Goal: Task Accomplishment & Management: Use online tool/utility

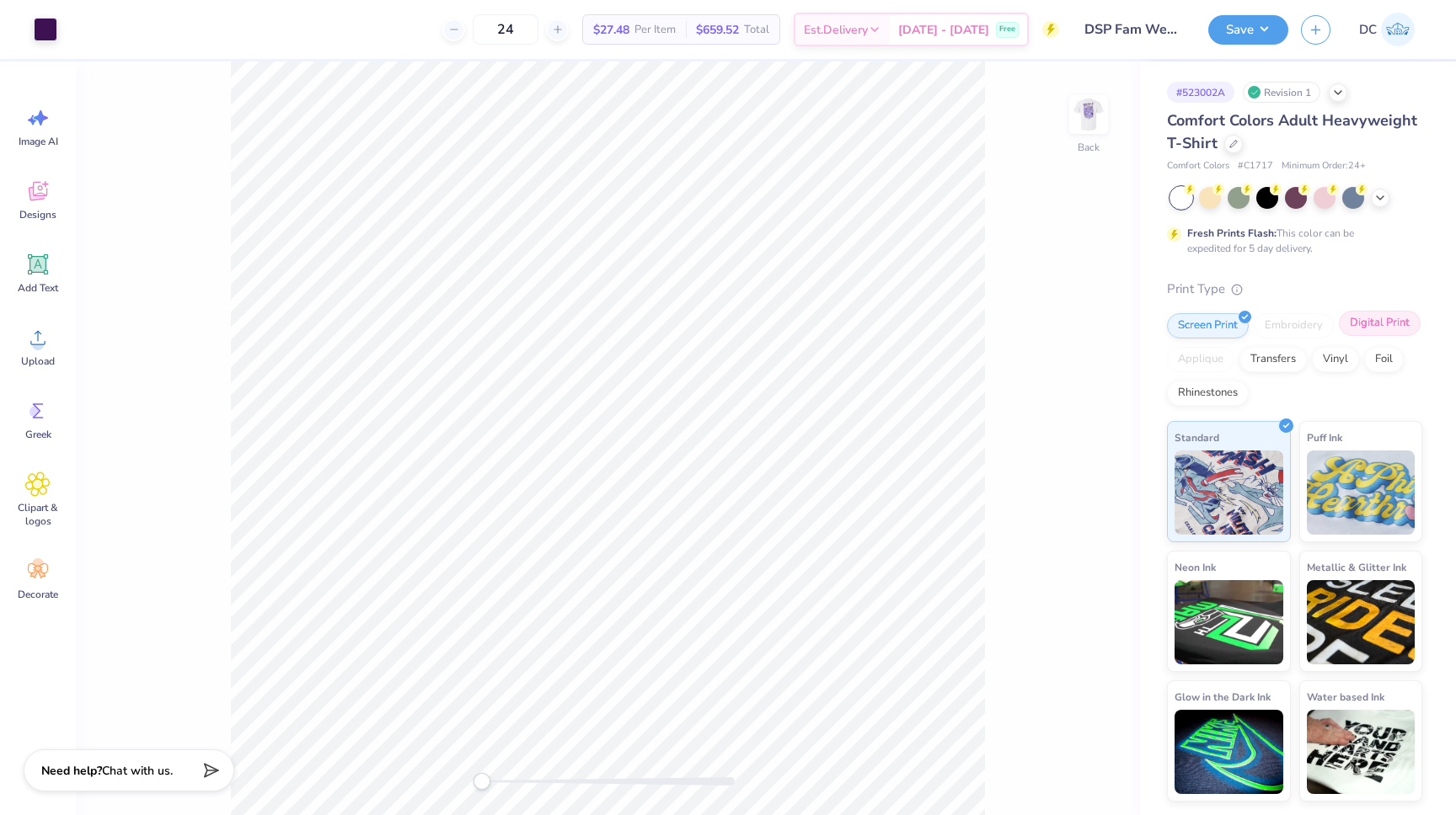
click at [1374, 325] on div "Digital Print" at bounding box center [1380, 323] width 82 height 25
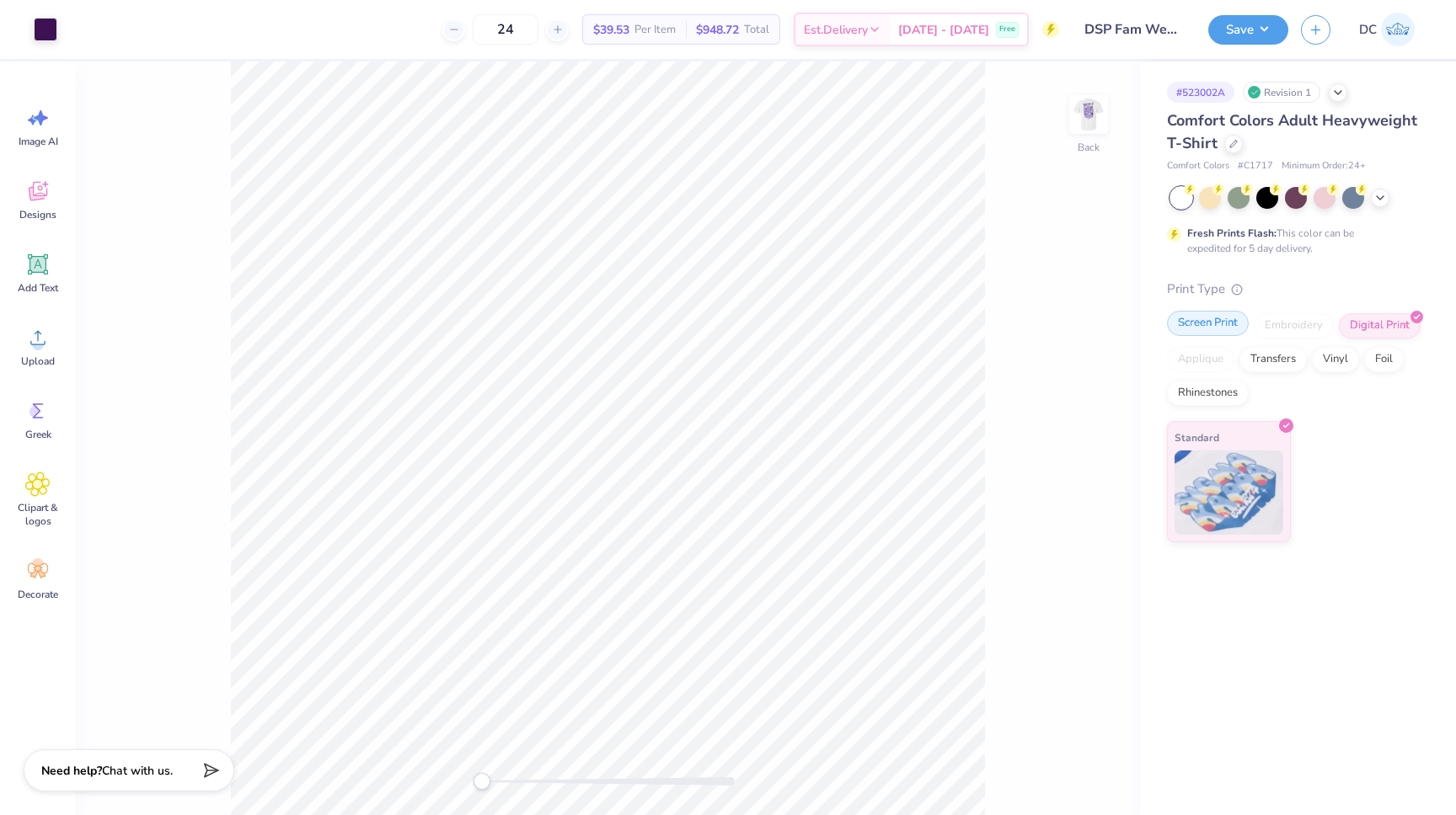
click at [1185, 324] on div "Screen Print" at bounding box center [1208, 323] width 82 height 25
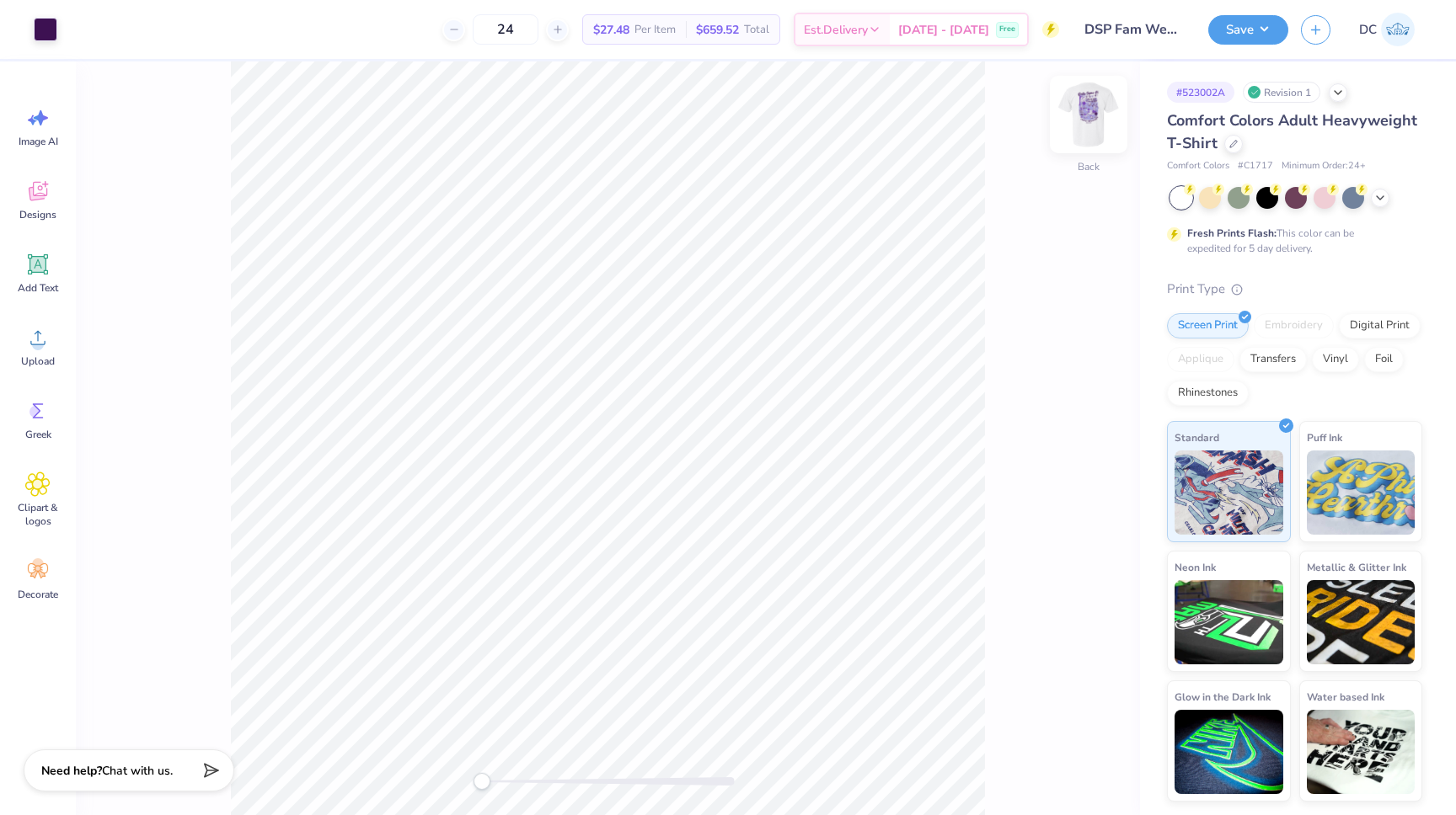
click at [1077, 115] on img at bounding box center [1088, 114] width 67 height 67
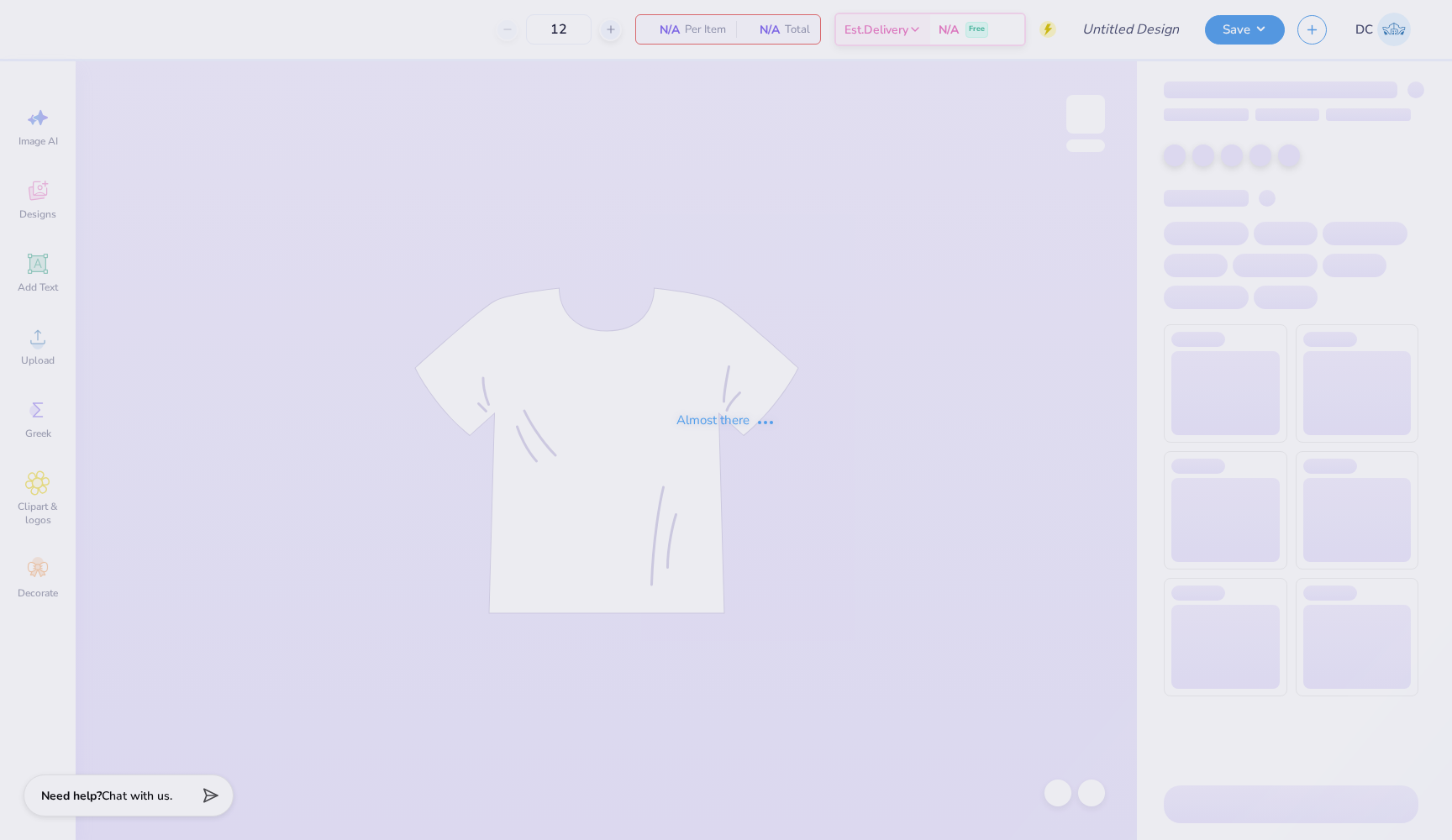
type input "DSP Fam Weekend Tee"
type input "24"
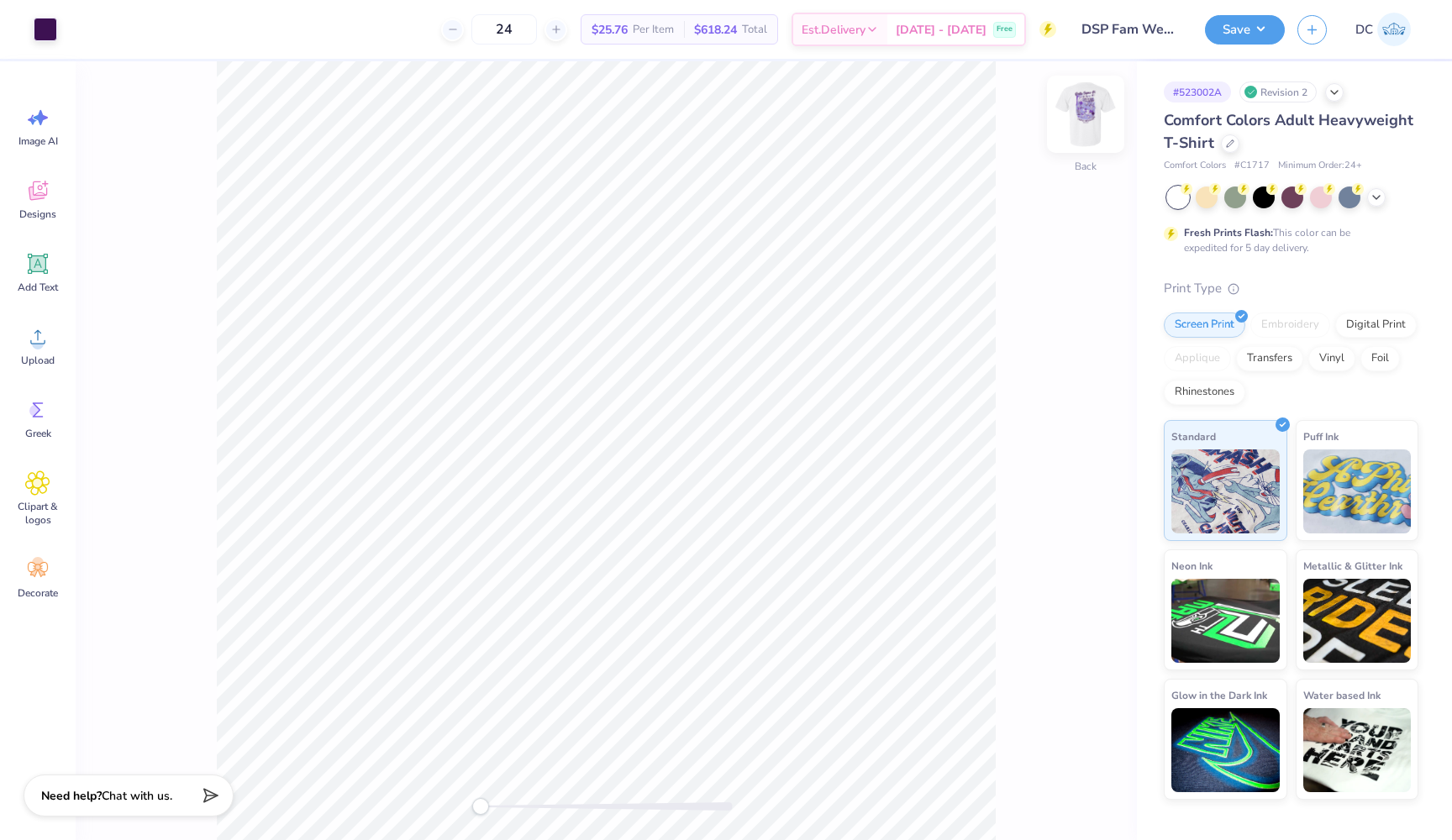
click at [1094, 120] on img at bounding box center [1085, 114] width 67 height 67
click at [73, 29] on div at bounding box center [75, 28] width 24 height 24
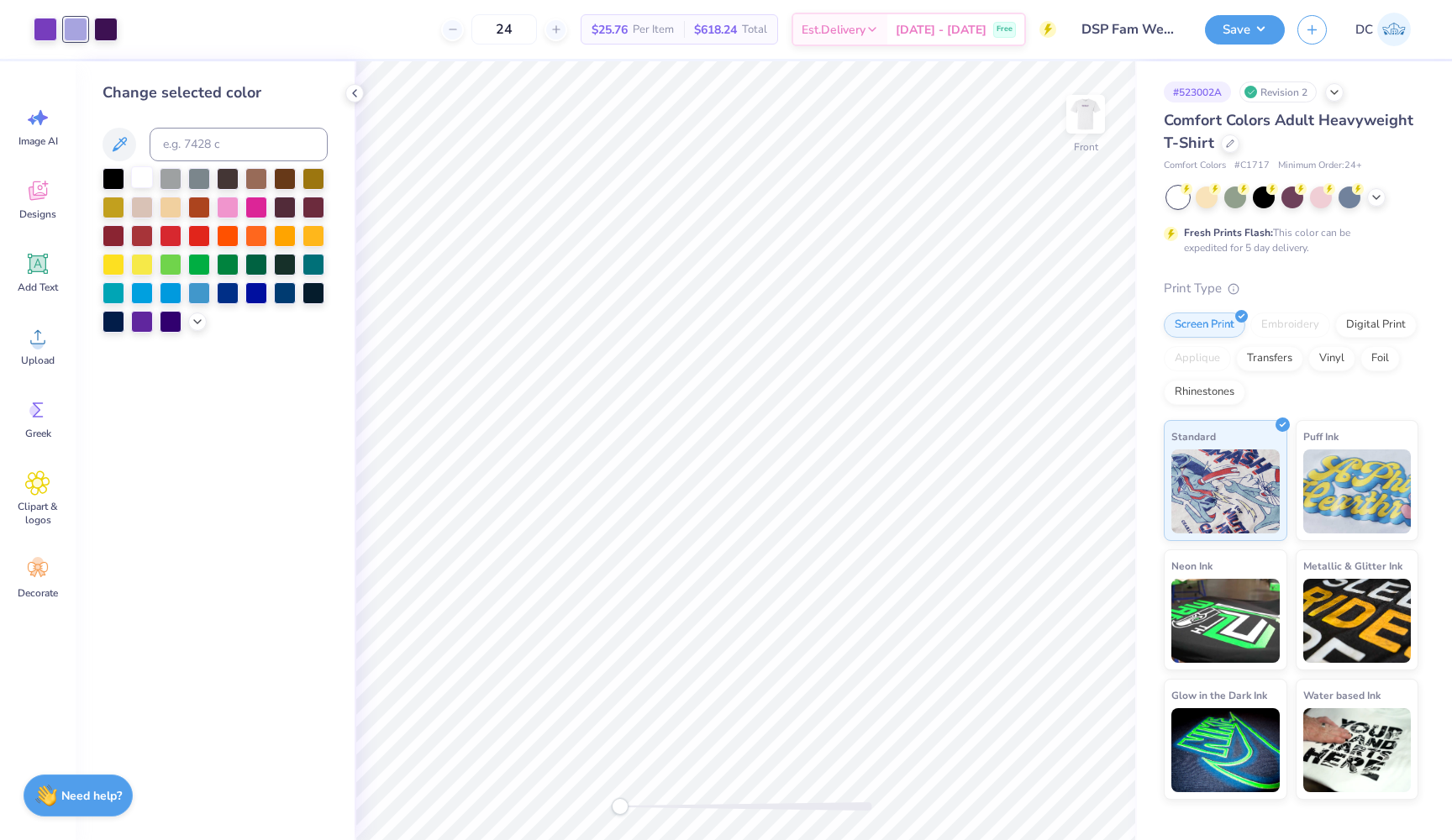
click at [142, 180] on div at bounding box center [142, 178] width 22 height 22
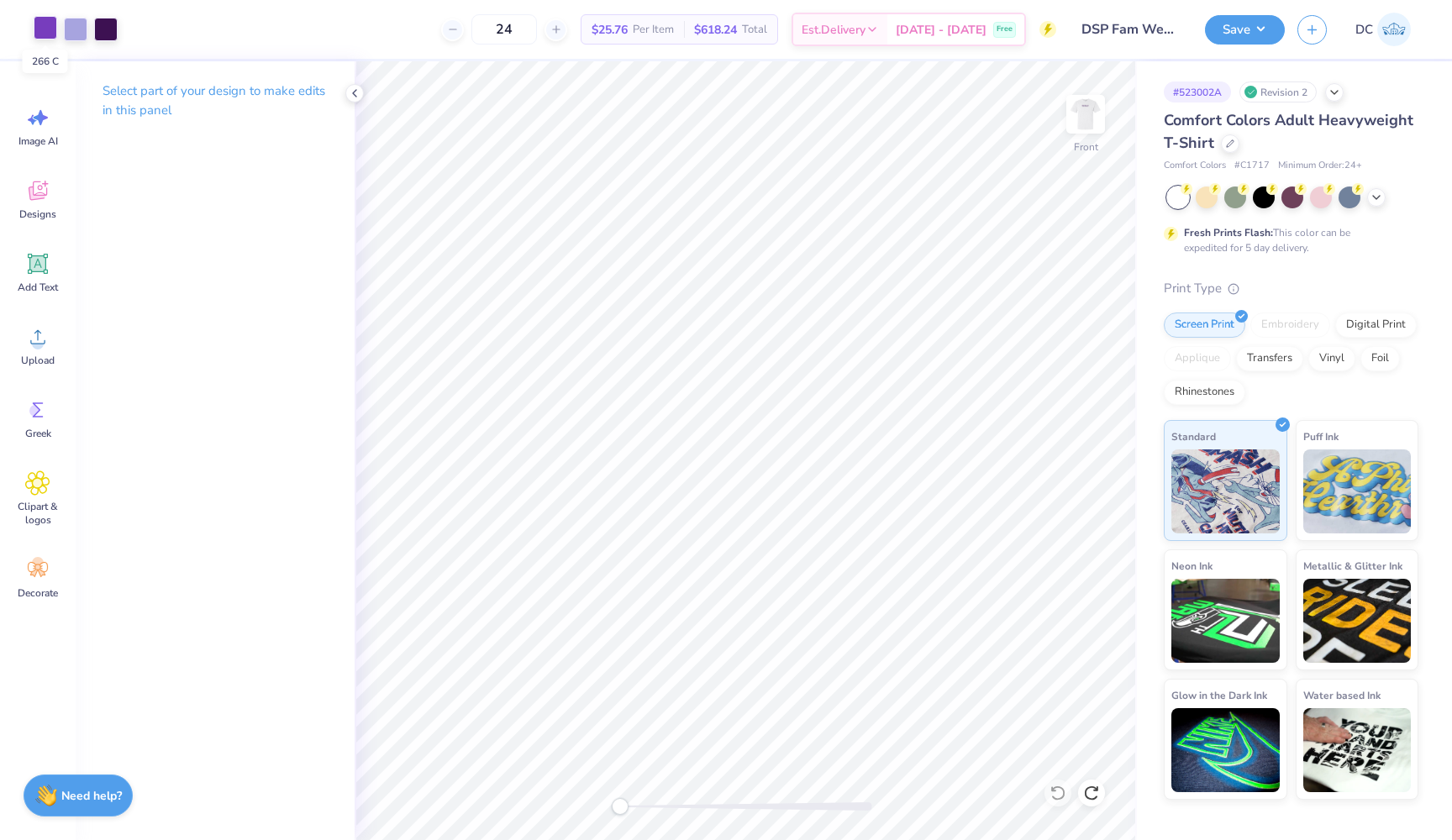
click at [52, 29] on div at bounding box center [45, 28] width 24 height 24
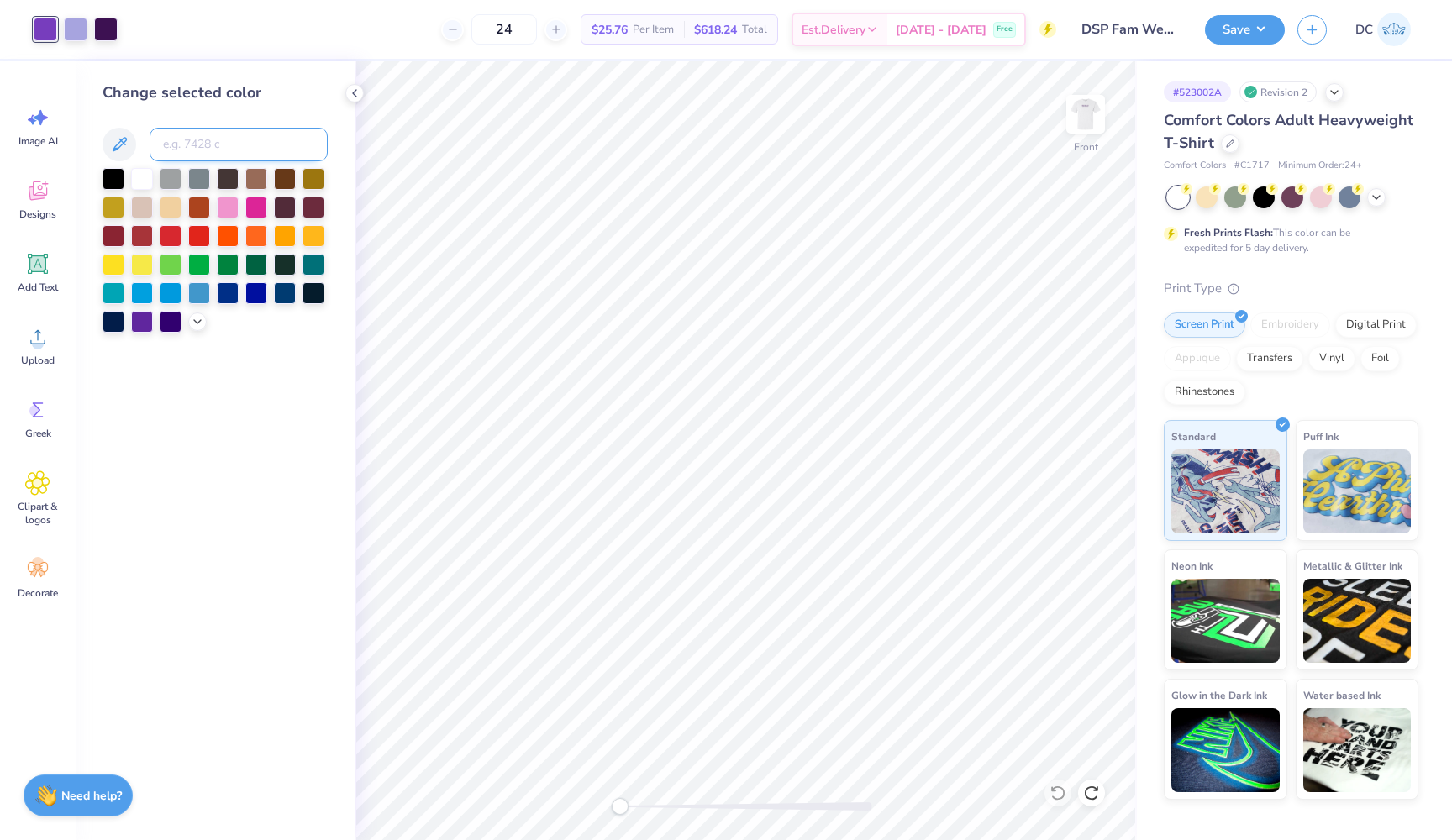
click at [215, 140] on input at bounding box center [238, 144] width 178 height 34
type input "2627"
click at [357, 98] on icon at bounding box center [354, 92] width 14 height 14
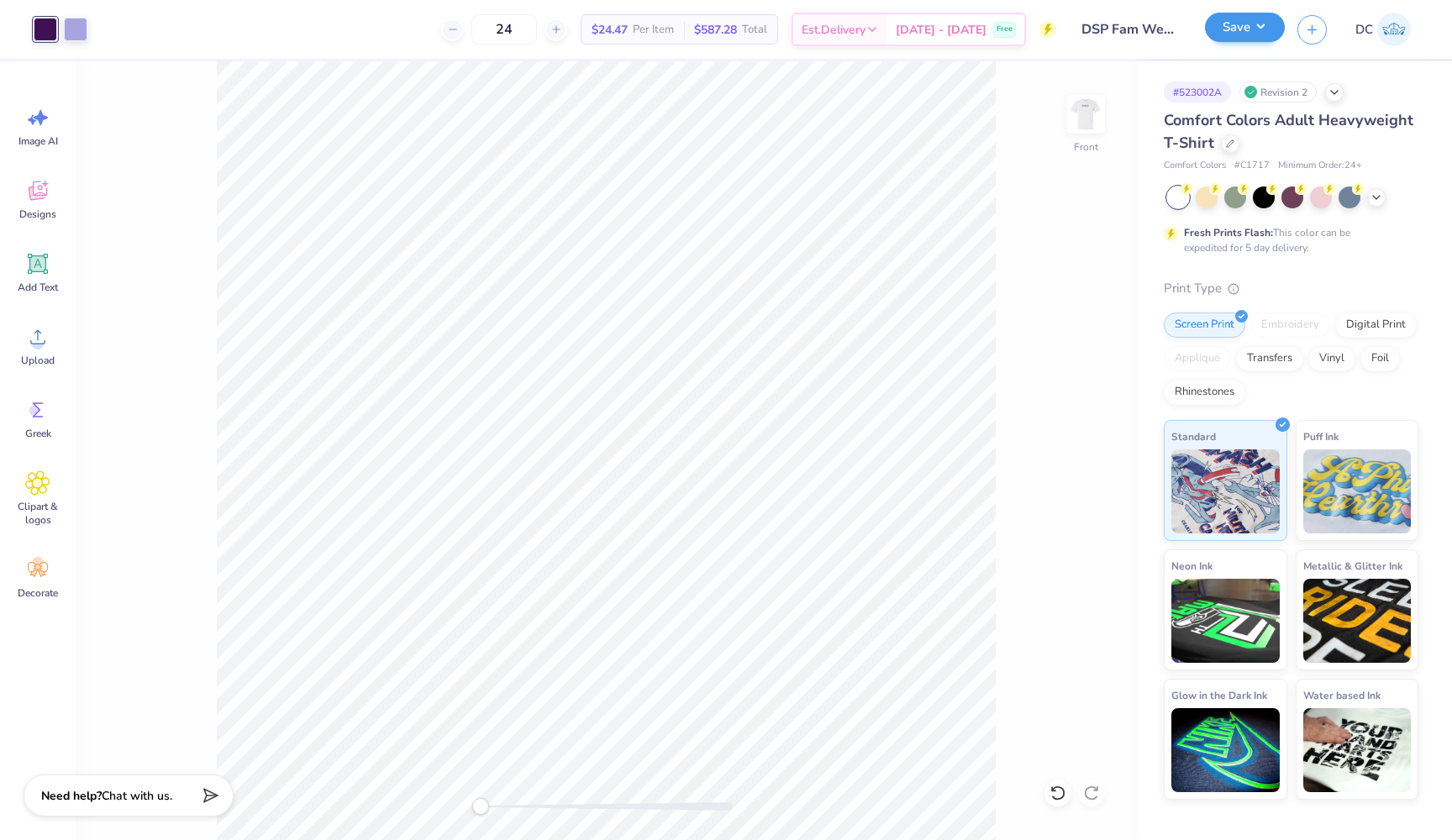
click at [1235, 33] on button "Save" at bounding box center [1244, 27] width 80 height 29
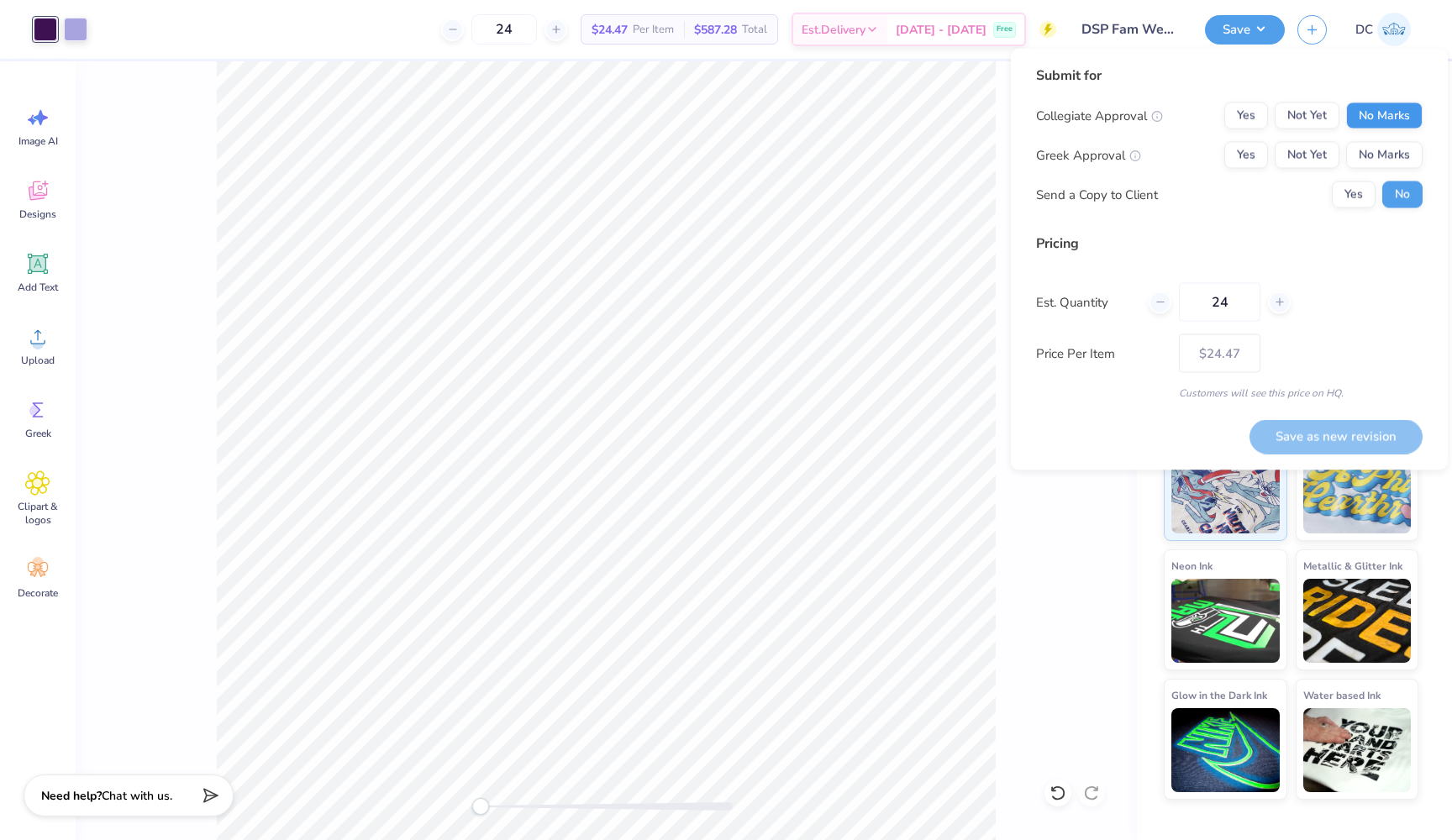
click at [1382, 116] on button "No Marks" at bounding box center [1384, 116] width 76 height 27
click at [1253, 156] on button "Yes" at bounding box center [1245, 156] width 44 height 27
click at [1331, 430] on button "Save as new revision" at bounding box center [1335, 436] width 173 height 34
type input "$24.47"
